Goal: Find specific page/section: Find specific page/section

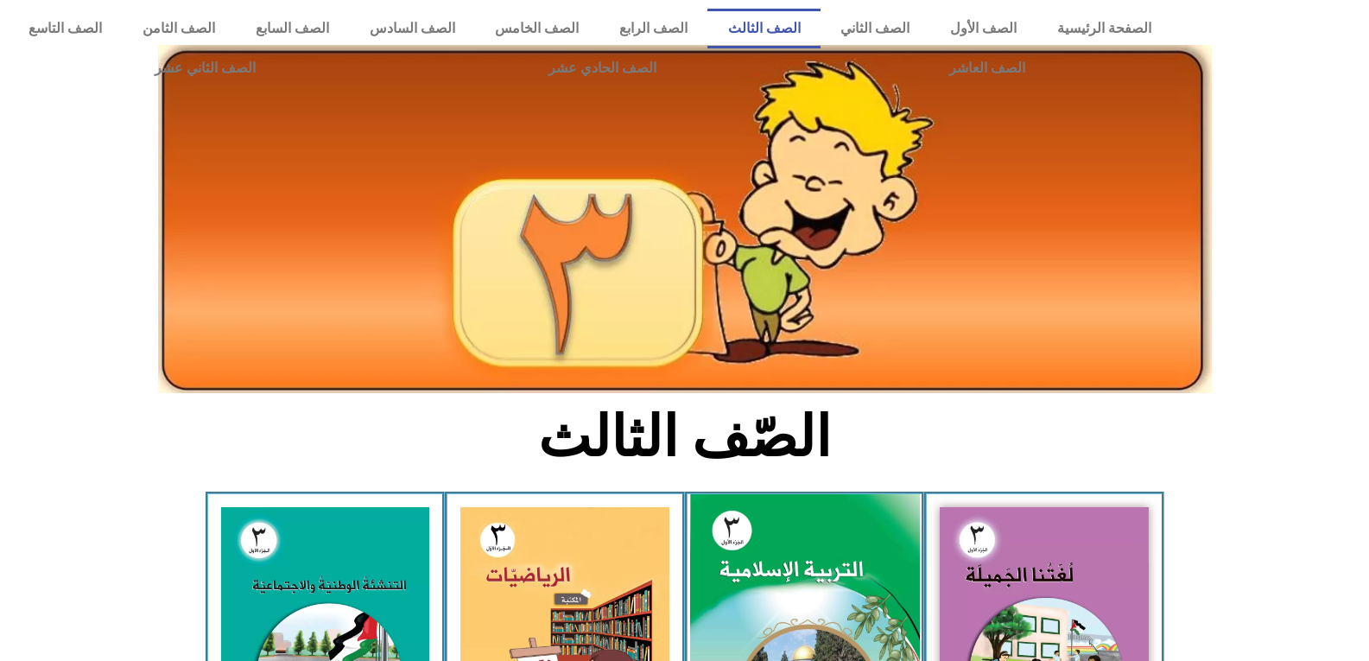
click at [745, 520] on img at bounding box center [804, 637] width 230 height 286
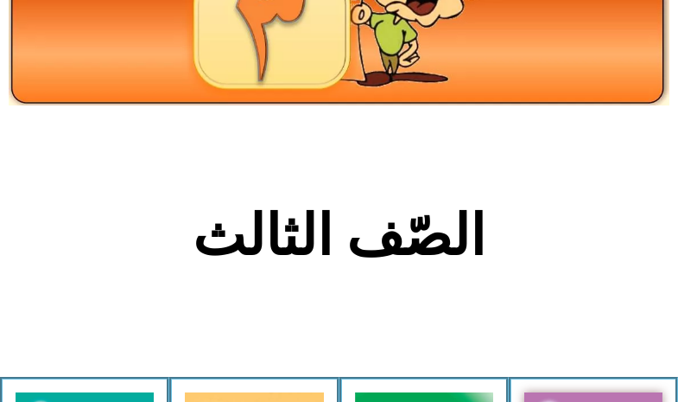
scroll to position [377, 0]
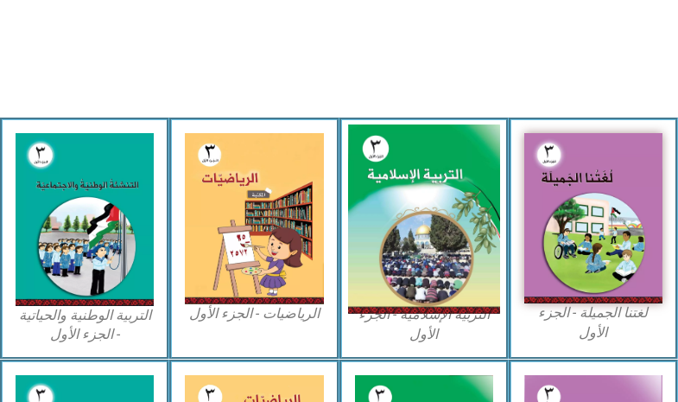
click at [415, 214] on img at bounding box center [423, 218] width 152 height 189
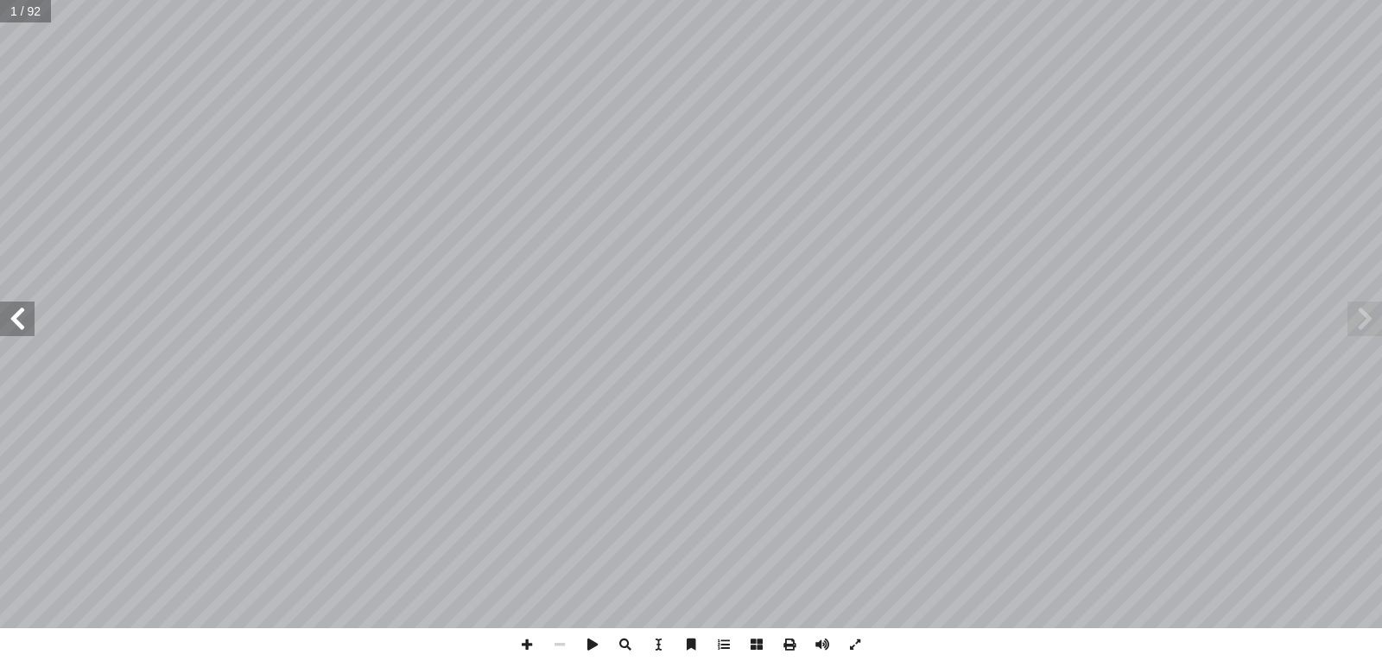
click at [22, 313] on span at bounding box center [17, 318] width 35 height 35
click at [17, 314] on span at bounding box center [17, 318] width 35 height 35
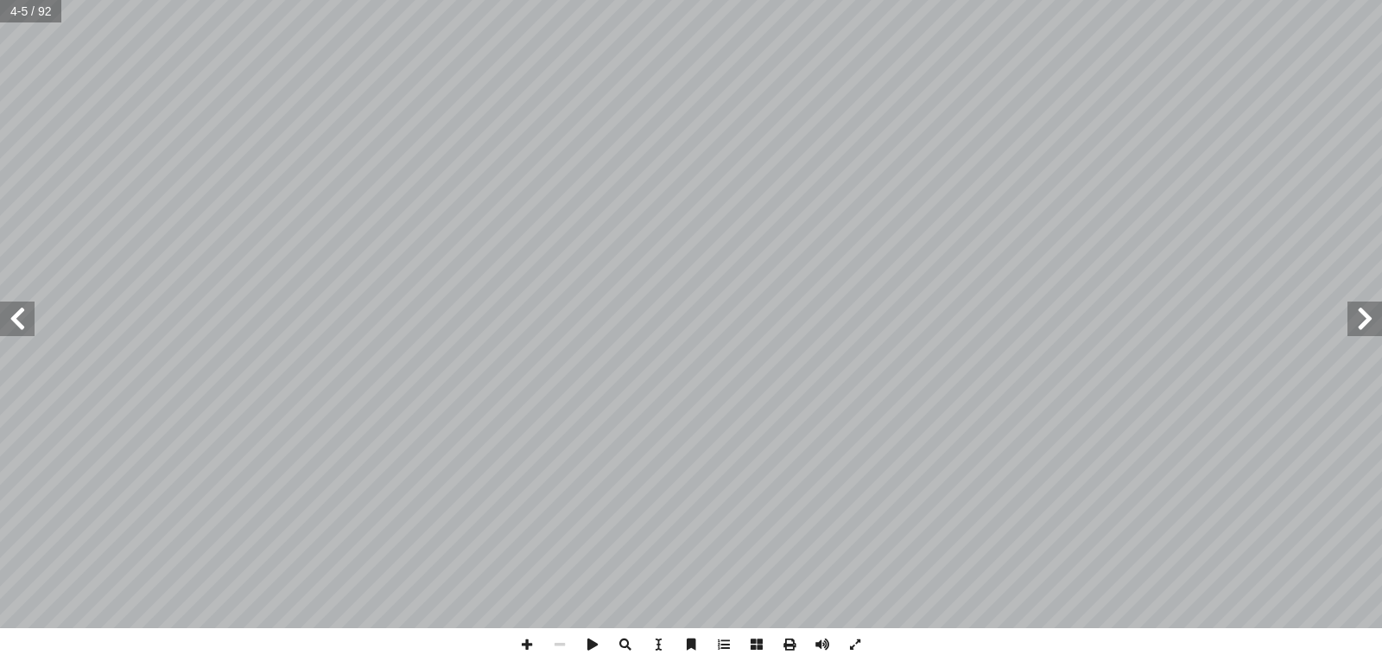
click at [17, 314] on span at bounding box center [17, 318] width 35 height 35
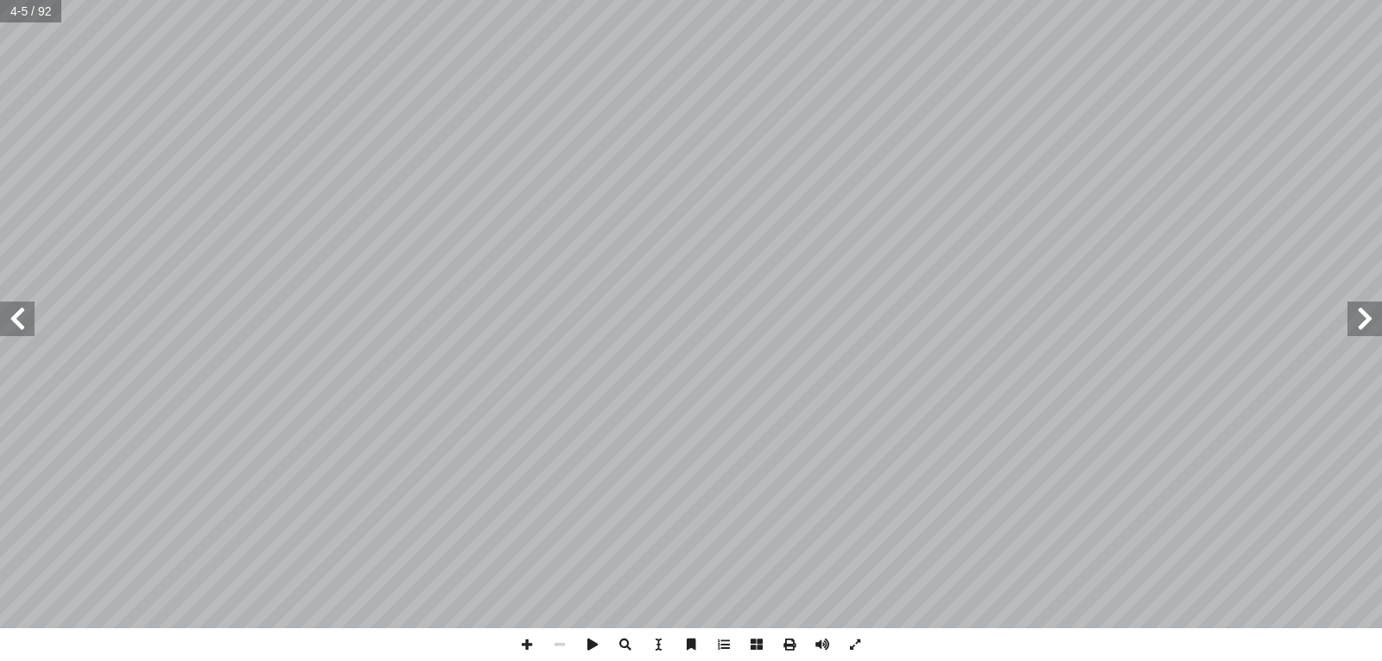
click at [17, 314] on span at bounding box center [17, 318] width 35 height 35
click at [17, 304] on span at bounding box center [17, 318] width 35 height 35
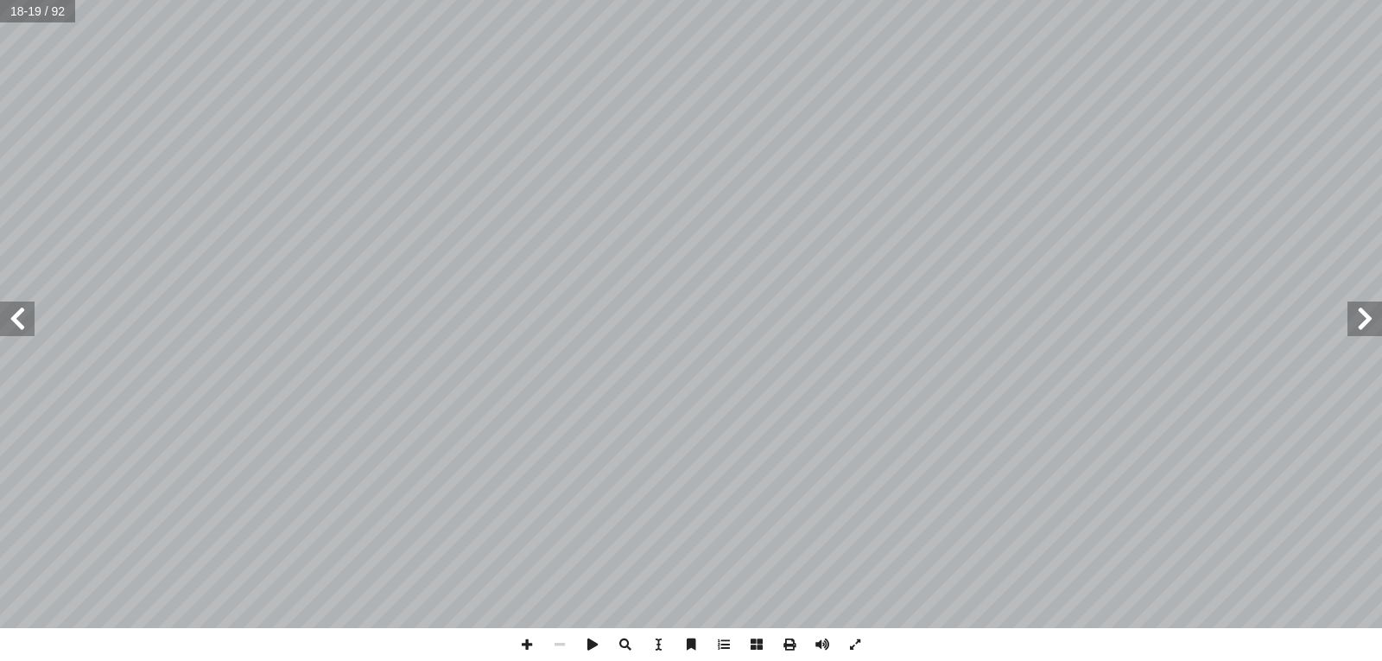
click at [17, 304] on span at bounding box center [17, 318] width 35 height 35
click at [529, 643] on span at bounding box center [526, 644] width 33 height 33
